Goal: Transaction & Acquisition: Purchase product/service

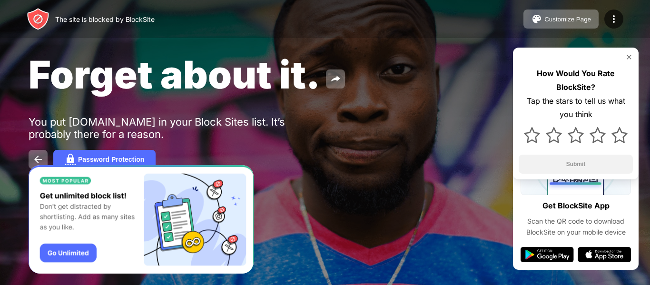
click at [32, 214] on img "Banner Message" at bounding box center [141, 219] width 225 height 109
click at [85, 255] on img "Banner Message" at bounding box center [141, 219] width 225 height 109
click at [335, 85] on button at bounding box center [335, 78] width 19 height 19
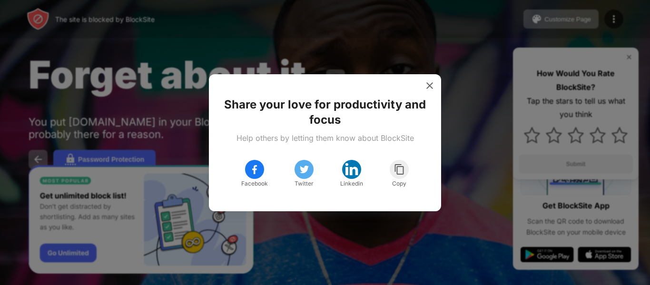
click at [96, 46] on div at bounding box center [325, 142] width 650 height 285
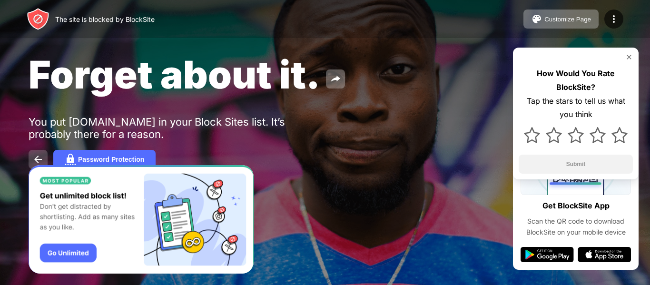
click at [35, 157] on img at bounding box center [37, 159] width 11 height 11
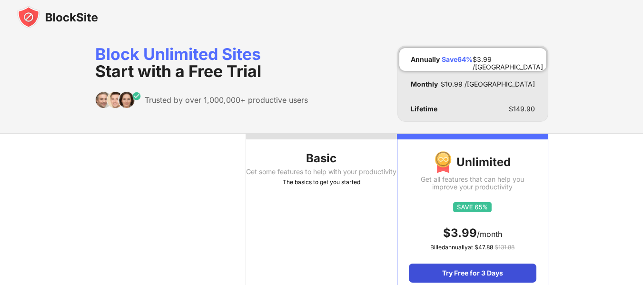
click at [431, 271] on div "Try Free for 3 Days" at bounding box center [472, 273] width 127 height 19
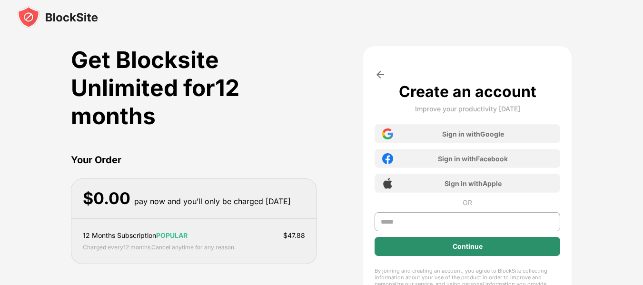
click at [414, 245] on div "Continue" at bounding box center [468, 246] width 186 height 19
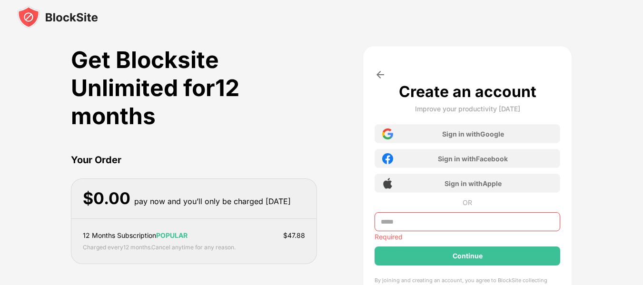
click at [336, 146] on div "Get Blocksite Unlimited for 12 months Your Order $ 0.00 pay now and you’ll only…" at bounding box center [322, 236] width 502 height 381
